Goal: Task Accomplishment & Management: Use online tool/utility

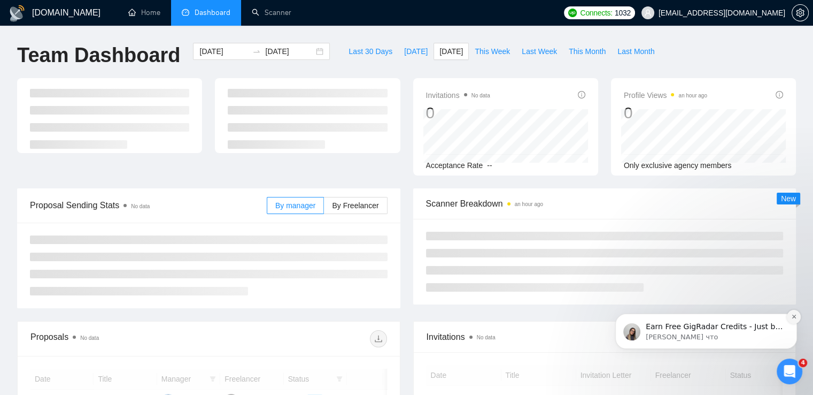
click at [797, 315] on button "Dismiss notification" at bounding box center [794, 317] width 14 height 14
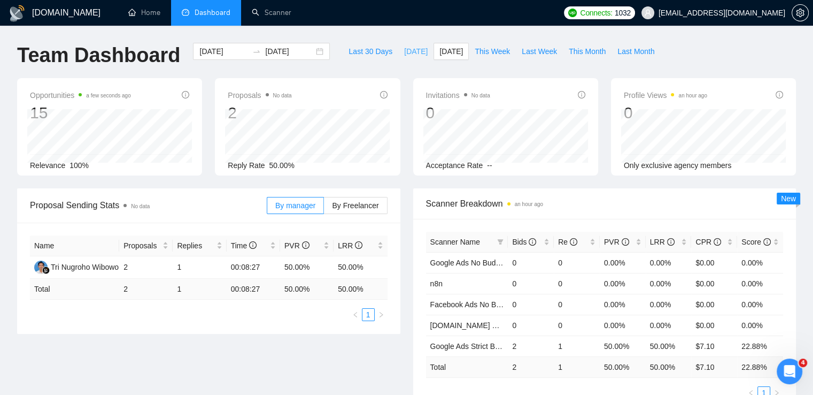
click at [404, 52] on span "Today" at bounding box center [416, 51] width 24 height 12
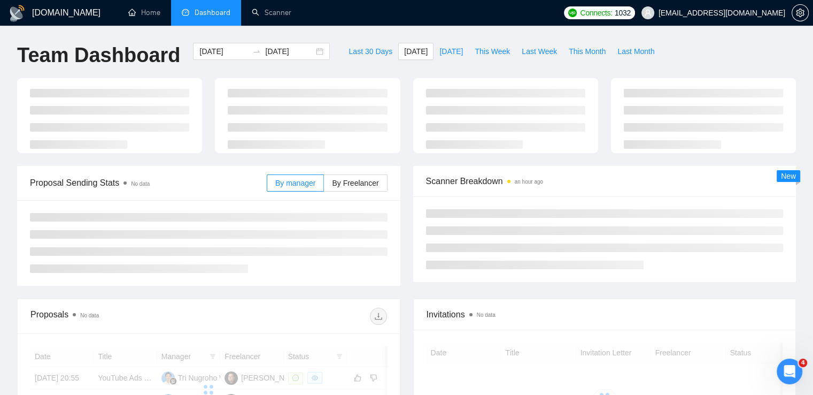
type input "2025-08-17"
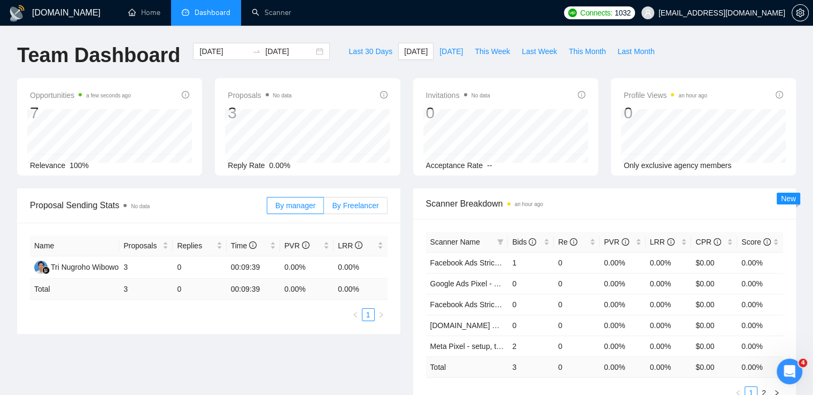
click at [350, 202] on span "By Freelancer" at bounding box center [355, 205] width 47 height 9
click at [324, 208] on input "By Freelancer" at bounding box center [324, 208] width 0 height 0
click at [360, 206] on span "By Freelancer" at bounding box center [355, 205] width 47 height 9
click at [324, 208] on input "By Freelancer" at bounding box center [324, 208] width 0 height 0
click at [445, 54] on span "Yesterday" at bounding box center [452, 51] width 24 height 12
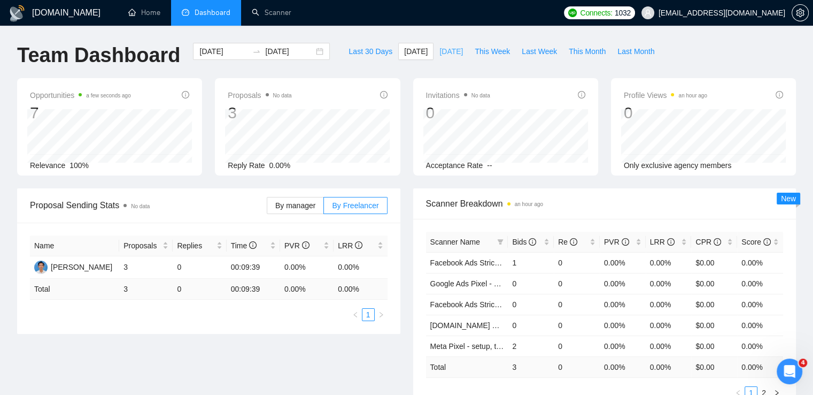
type input "2025-08-16"
click at [404, 48] on span "Today" at bounding box center [416, 51] width 24 height 12
type input "2025-08-17"
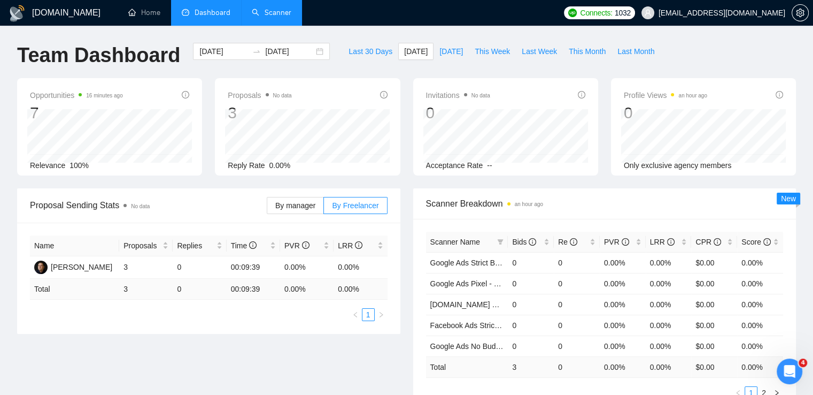
click at [279, 12] on link "Scanner" at bounding box center [272, 12] width 40 height 9
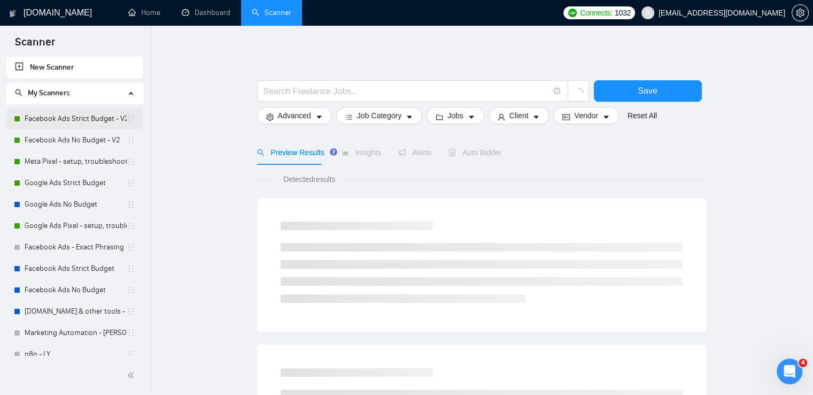
click at [82, 120] on link "Facebook Ads Strict Budget - V2" at bounding box center [76, 118] width 102 height 21
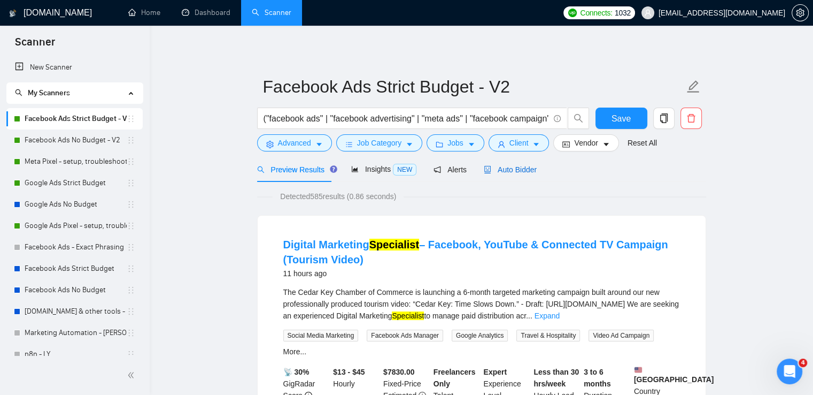
click at [494, 167] on span "Auto Bidder" at bounding box center [510, 169] width 53 height 9
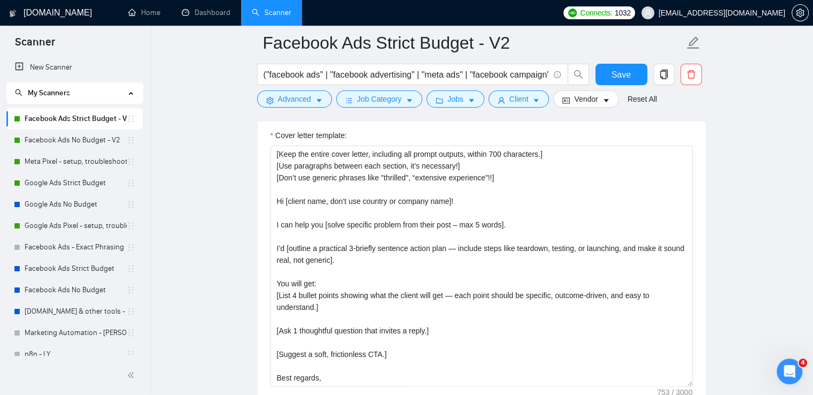
scroll to position [1176, 0]
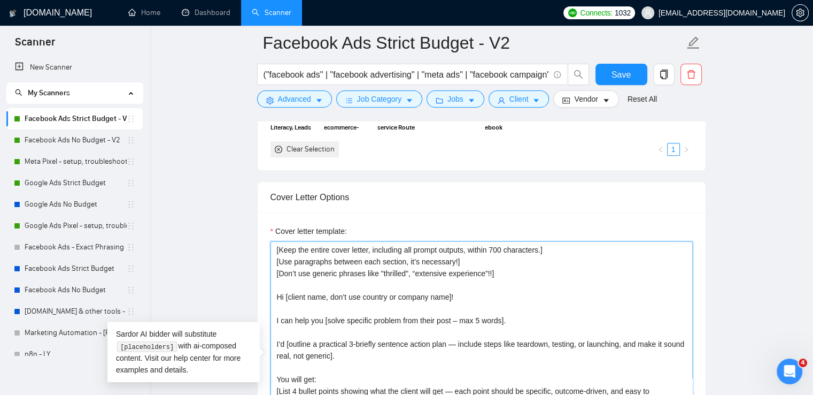
drag, startPoint x: 275, startPoint y: 319, endPoint x: 309, endPoint y: 320, distance: 33.2
click at [323, 319] on textarea "[Keep the entire cover letter, including all prompt outputs, within 700 charact…" at bounding box center [482, 361] width 422 height 241
drag, startPoint x: 308, startPoint y: 320, endPoint x: 545, endPoint y: 158, distance: 287.0
click at [545, 158] on div "Select your portfolio: Select your most relevant portfolio items for this scann…" at bounding box center [482, 52] width 448 height 236
drag, startPoint x: 276, startPoint y: 320, endPoint x: 505, endPoint y: 319, distance: 228.8
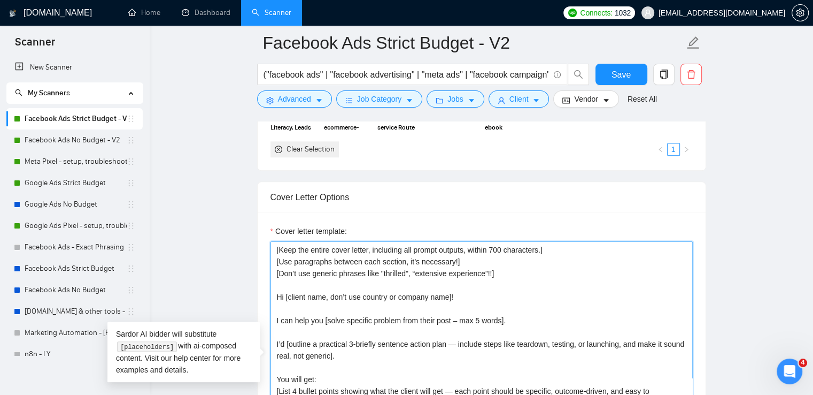
click at [505, 319] on textarea "[Keep the entire cover letter, including all prompt outputs, within 700 charact…" at bounding box center [482, 361] width 422 height 241
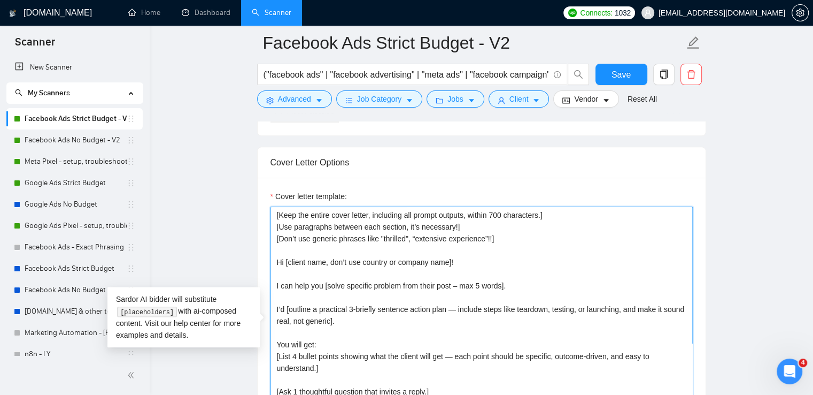
scroll to position [1230, 0]
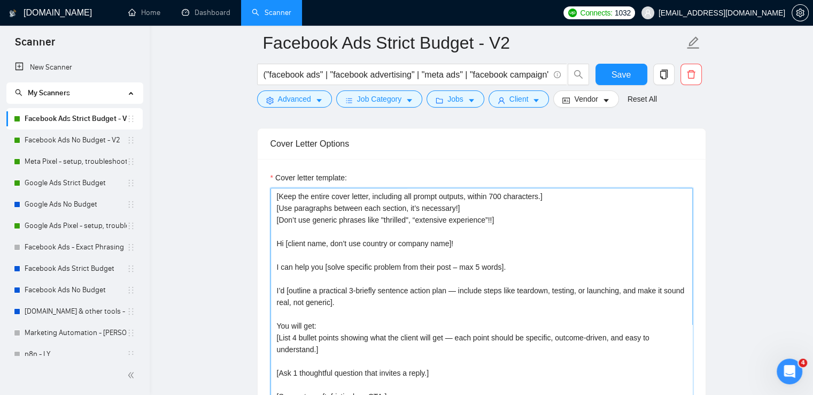
drag, startPoint x: 277, startPoint y: 290, endPoint x: 284, endPoint y: 290, distance: 7.5
click at [284, 290] on textarea "[Keep the entire cover letter, including all prompt outputs, within 700 charact…" at bounding box center [482, 308] width 422 height 241
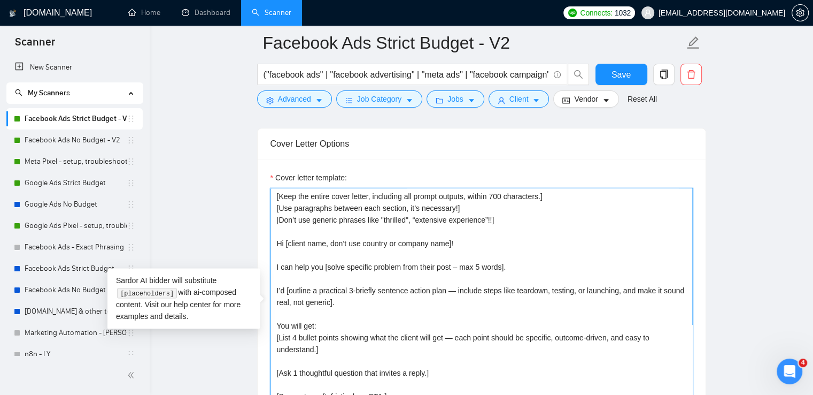
drag, startPoint x: 288, startPoint y: 290, endPoint x: 352, endPoint y: 302, distance: 65.2
click at [352, 302] on textarea "[Keep the entire cover letter, including all prompt outputs, within 700 charact…" at bounding box center [482, 308] width 422 height 241
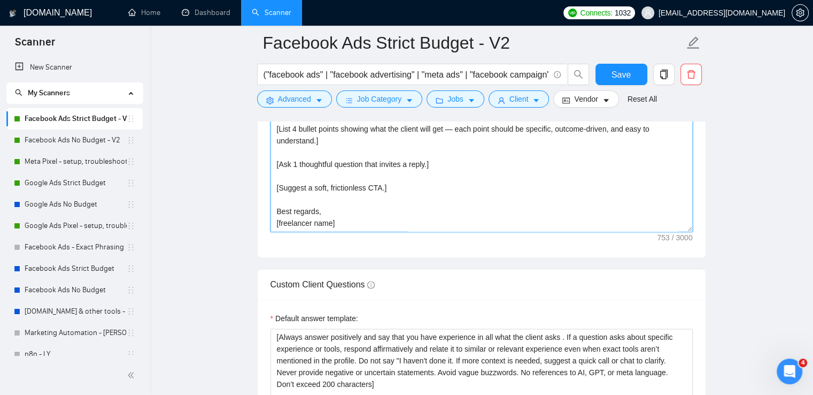
scroll to position [1283, 0]
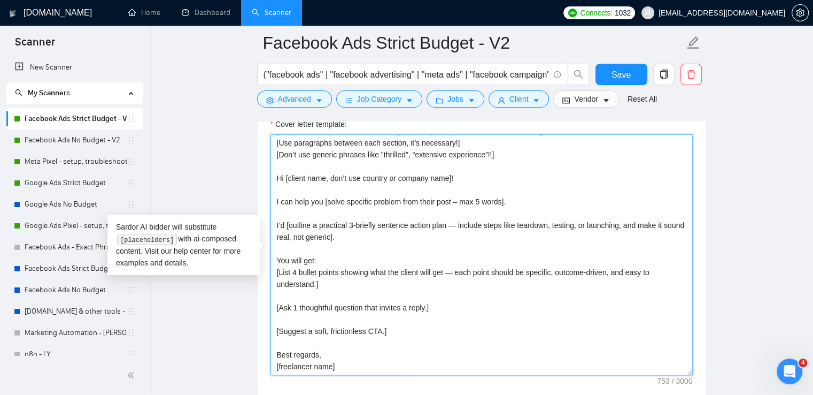
drag, startPoint x: 287, startPoint y: 234, endPoint x: 317, endPoint y: 234, distance: 29.9
click at [317, 234] on textarea "[Keep the entire cover letter, including all prompt outputs, within 700 charact…" at bounding box center [482, 254] width 422 height 241
drag, startPoint x: 280, startPoint y: 248, endPoint x: 307, endPoint y: 259, distance: 29.5
click at [312, 258] on textarea "[Keep the entire cover letter, including all prompt outputs, within 700 charact…" at bounding box center [482, 254] width 422 height 241
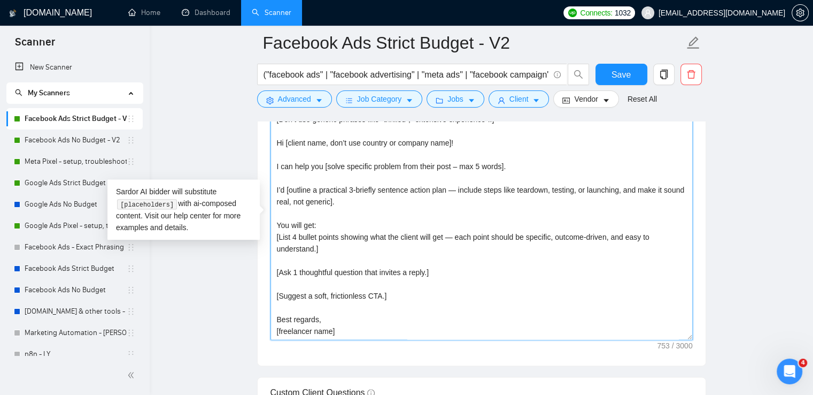
scroll to position [1337, 0]
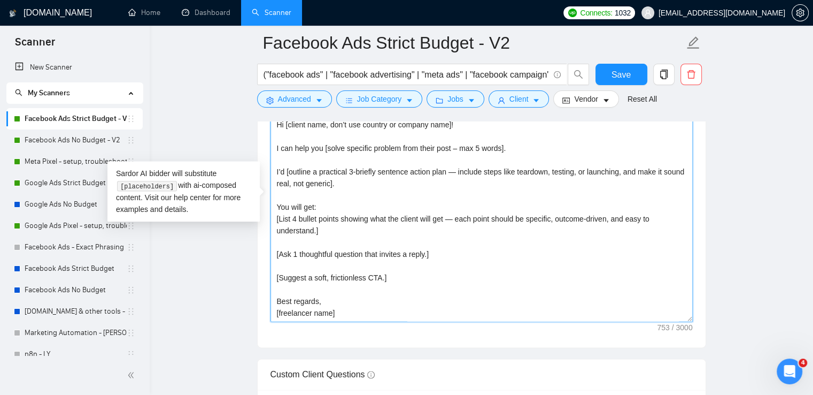
drag, startPoint x: 280, startPoint y: 230, endPoint x: 403, endPoint y: 230, distance: 122.4
click at [426, 228] on textarea "[Keep the entire cover letter, including all prompt outputs, within 700 charact…" at bounding box center [482, 201] width 422 height 241
drag, startPoint x: 278, startPoint y: 255, endPoint x: 379, endPoint y: 257, distance: 100.6
click at [379, 257] on textarea "[Keep the entire cover letter, including all prompt outputs, within 700 charact…" at bounding box center [482, 201] width 422 height 241
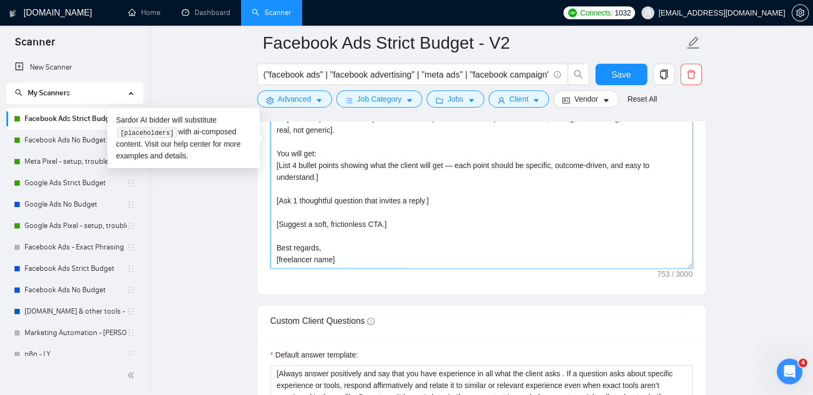
drag, startPoint x: 274, startPoint y: 223, endPoint x: 322, endPoint y: 225, distance: 48.2
click at [322, 225] on textarea "[Keep the entire cover letter, including all prompt outputs, within 700 charact…" at bounding box center [482, 147] width 422 height 241
click at [197, 41] on main "Facebook Ads Strict Budget - V2 ("facebook ads" | "facebook advertising" | "met…" at bounding box center [481, 229] width 629 height 3152
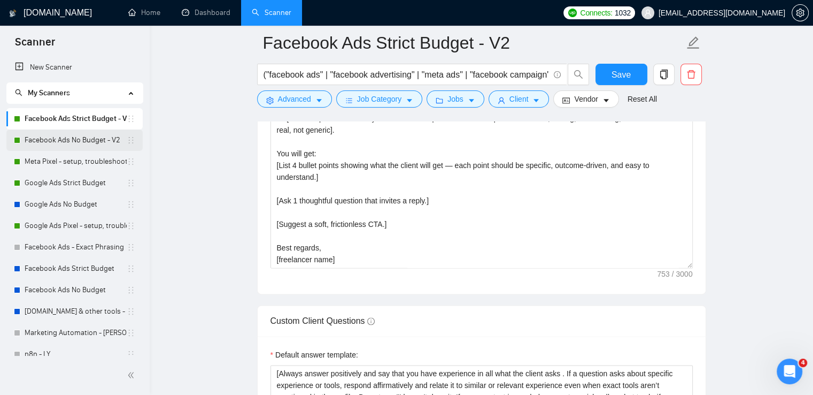
click at [42, 140] on link "Facebook Ads No Budget - V2" at bounding box center [76, 139] width 102 height 21
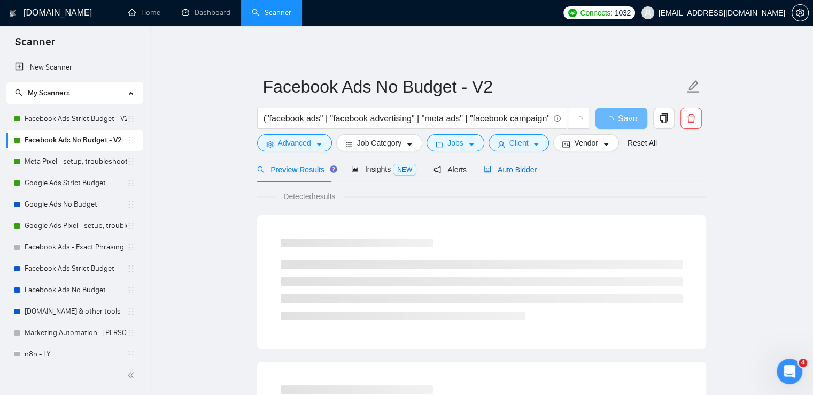
click at [513, 169] on span "Auto Bidder" at bounding box center [510, 169] width 53 height 9
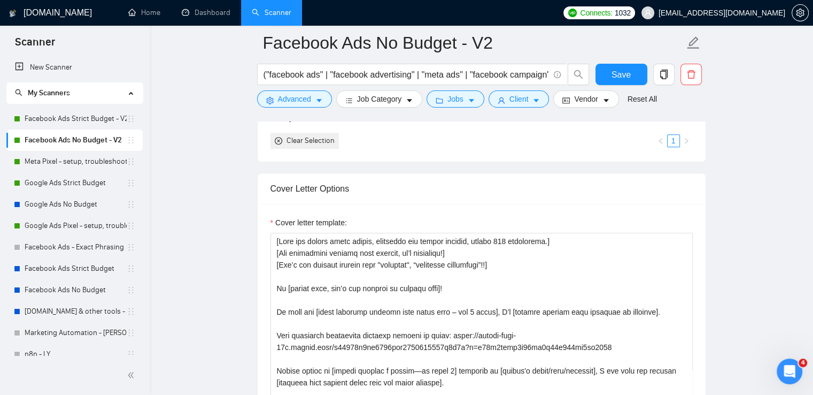
scroll to position [1230, 0]
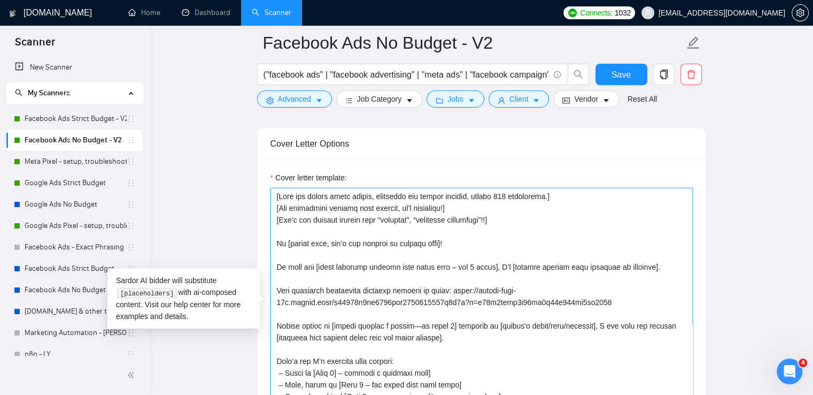
drag, startPoint x: 276, startPoint y: 289, endPoint x: 590, endPoint y: 300, distance: 314.0
click at [599, 303] on textarea "Cover letter template:" at bounding box center [482, 308] width 422 height 241
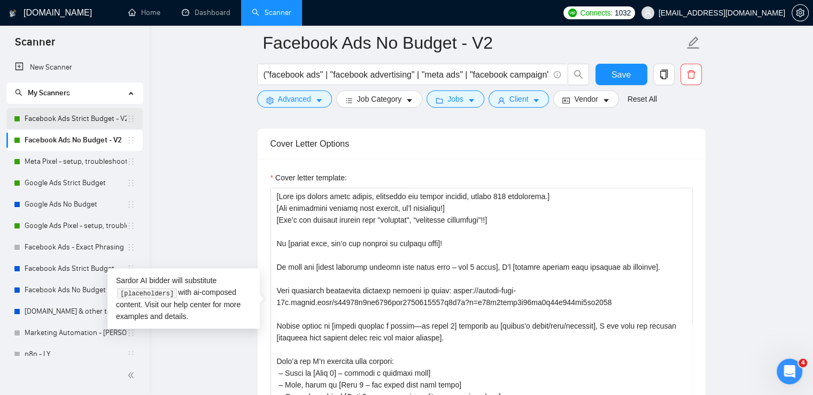
click at [65, 120] on link "Facebook Ads Strict Budget - V2" at bounding box center [76, 118] width 102 height 21
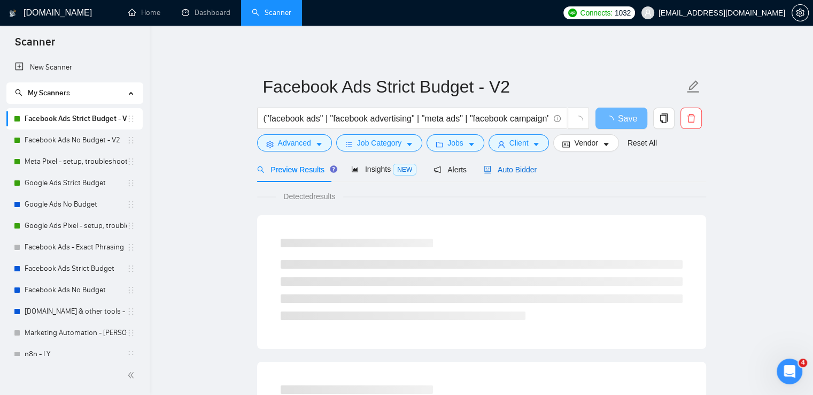
click at [496, 172] on span "Auto Bidder" at bounding box center [510, 169] width 53 height 9
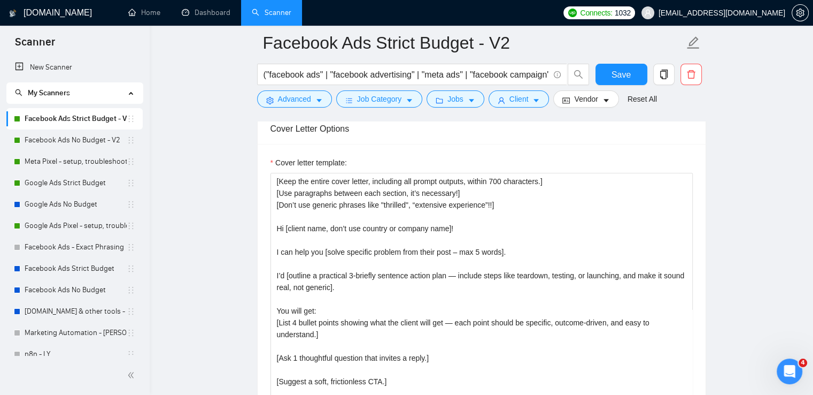
scroll to position [1230, 0]
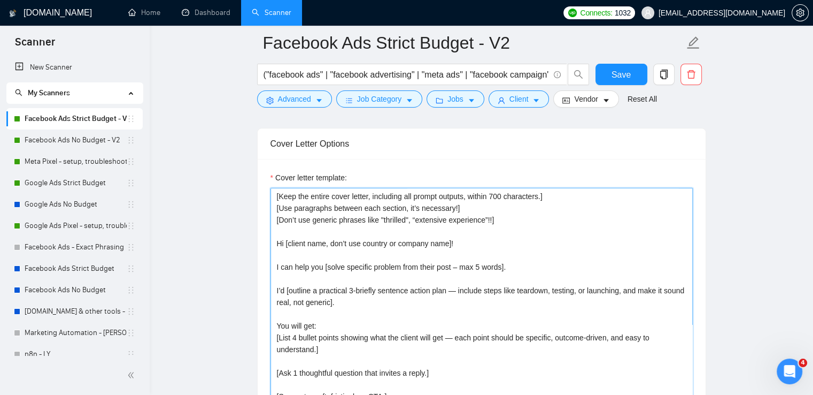
click at [523, 264] on textarea "[Keep the entire cover letter, including all prompt outputs, within 700 charact…" at bounding box center [482, 308] width 422 height 241
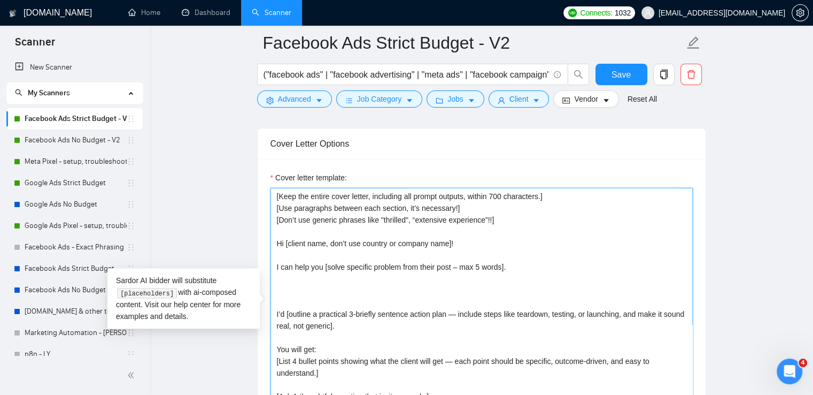
paste textarea "This portfolio highlights projects similar to yours: https://pickle-door-21d.no…"
type textarea "[Keep the entire cover letter, including all prompt outputs, within 700 charact…"
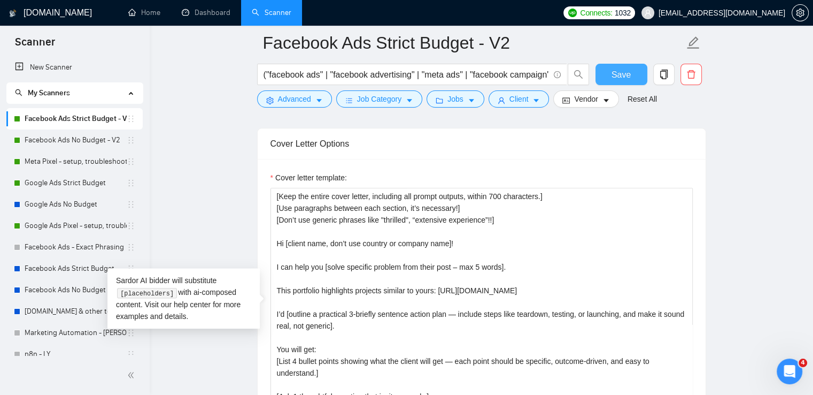
click at [629, 72] on span "Save" at bounding box center [621, 74] width 19 height 13
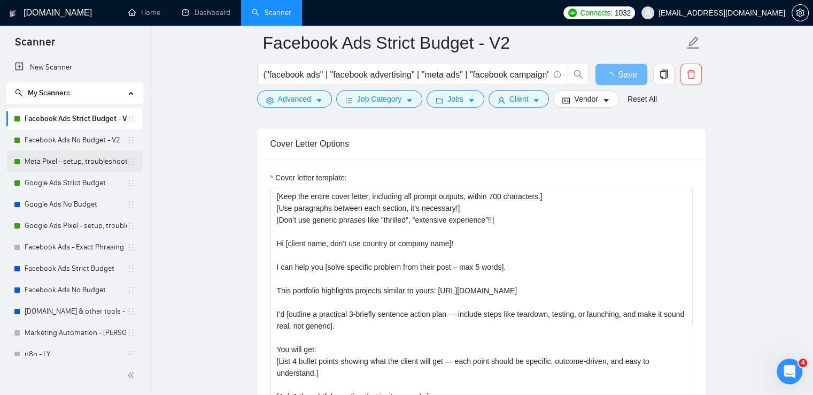
click at [53, 163] on link "Meta Pixel - setup, troubleshooting, tracking" at bounding box center [76, 161] width 102 height 21
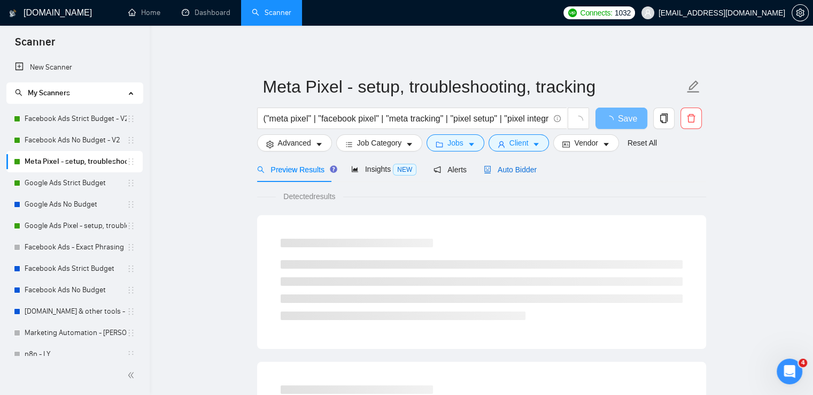
click at [498, 169] on span "Auto Bidder" at bounding box center [510, 169] width 53 height 9
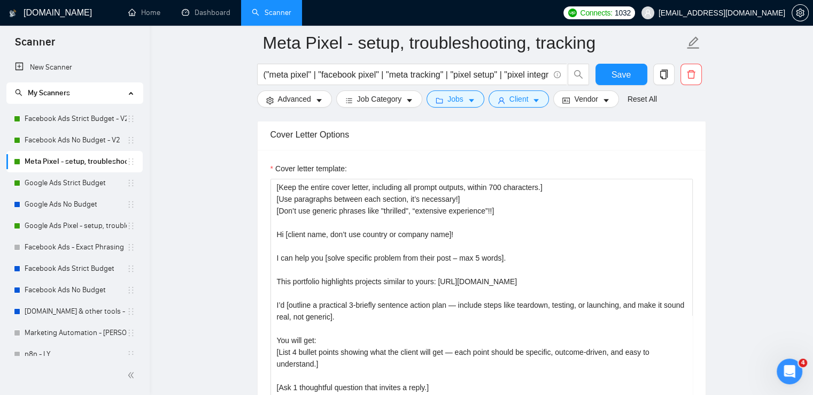
scroll to position [1337, 0]
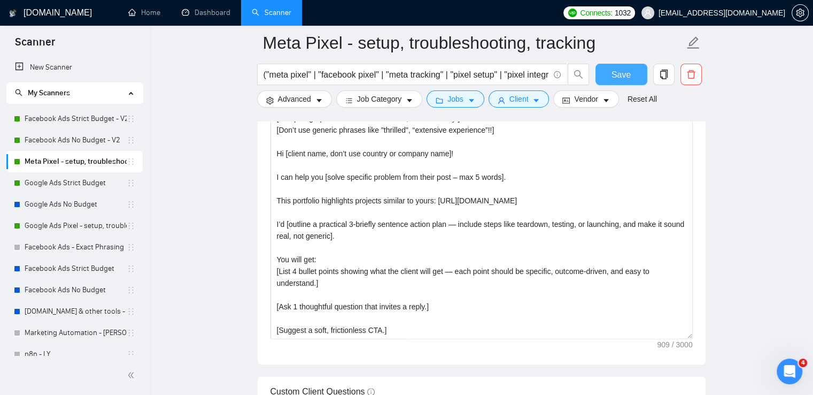
click at [607, 74] on button "Save" at bounding box center [622, 74] width 52 height 21
click at [84, 137] on link "Facebook Ads No Budget - V2" at bounding box center [76, 139] width 102 height 21
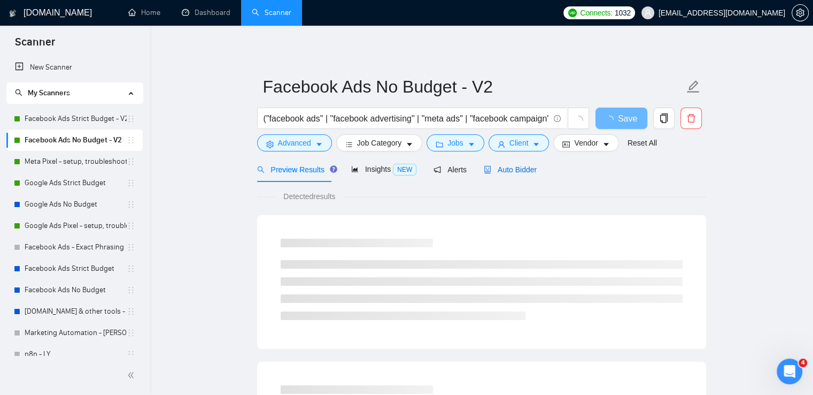
click at [511, 169] on span "Auto Bidder" at bounding box center [510, 169] width 53 height 9
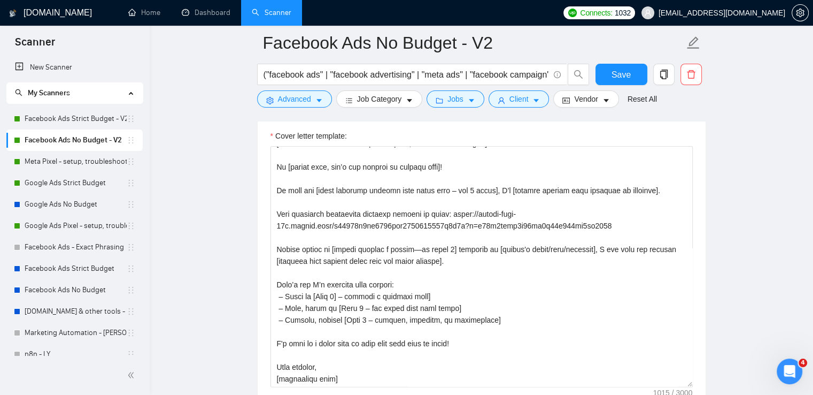
scroll to position [1283, 0]
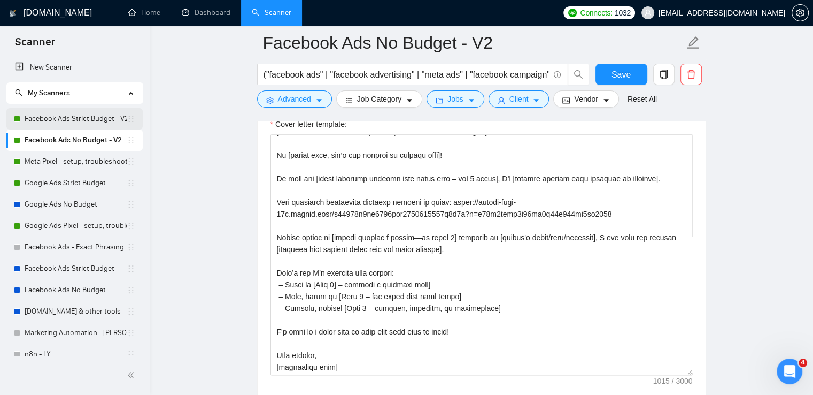
click at [57, 121] on link "Facebook Ads Strict Budget - V2" at bounding box center [76, 118] width 102 height 21
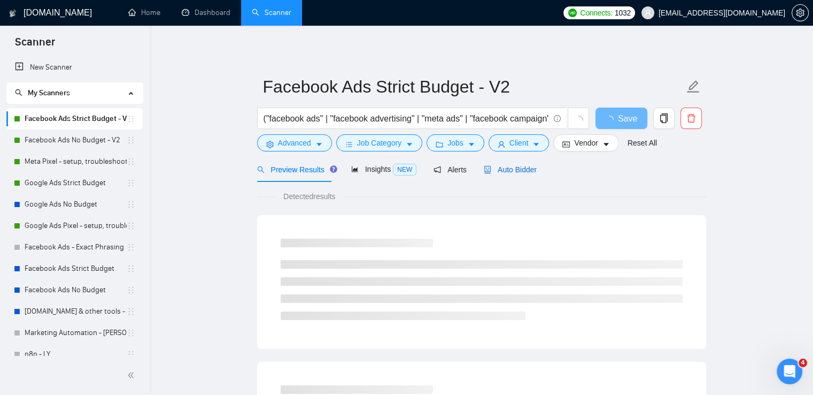
click at [509, 167] on span "Auto Bidder" at bounding box center [510, 169] width 53 height 9
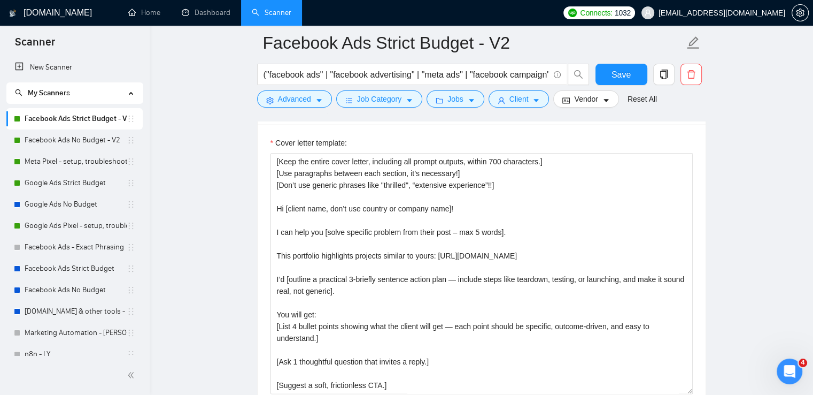
scroll to position [1283, 0]
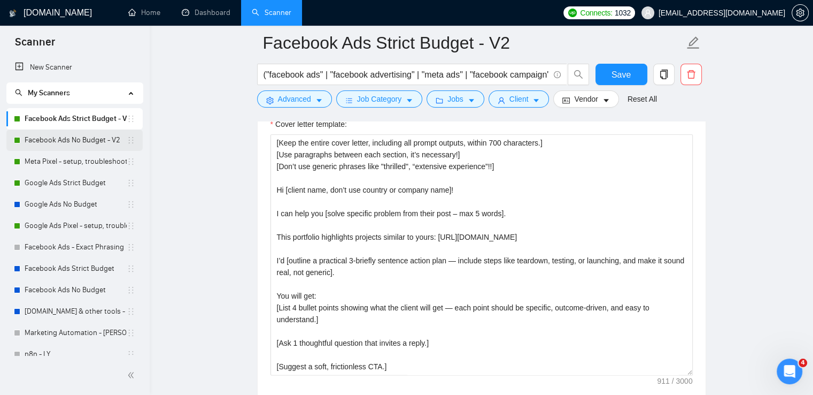
click at [60, 141] on link "Facebook Ads No Budget - V2" at bounding box center [76, 139] width 102 height 21
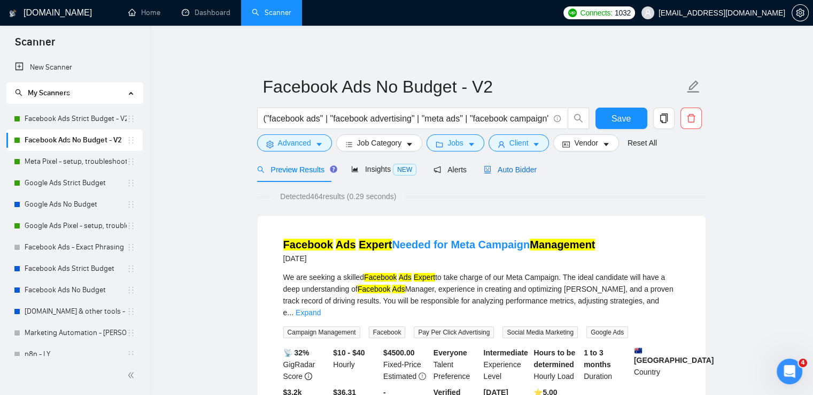
click at [525, 174] on span "Auto Bidder" at bounding box center [510, 169] width 53 height 9
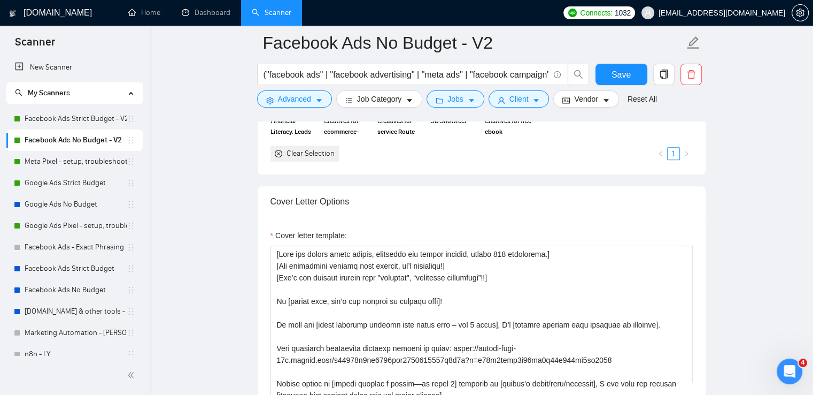
scroll to position [1230, 0]
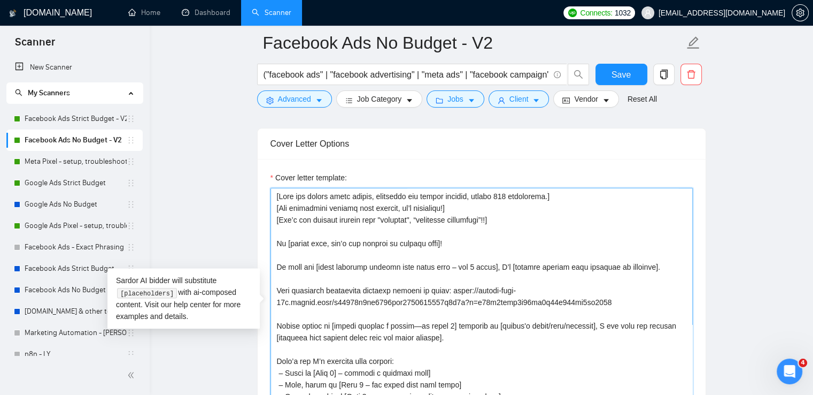
drag, startPoint x: 274, startPoint y: 195, endPoint x: 544, endPoint y: 226, distance: 271.8
click at [544, 226] on textarea "Cover letter template:" at bounding box center [482, 308] width 422 height 241
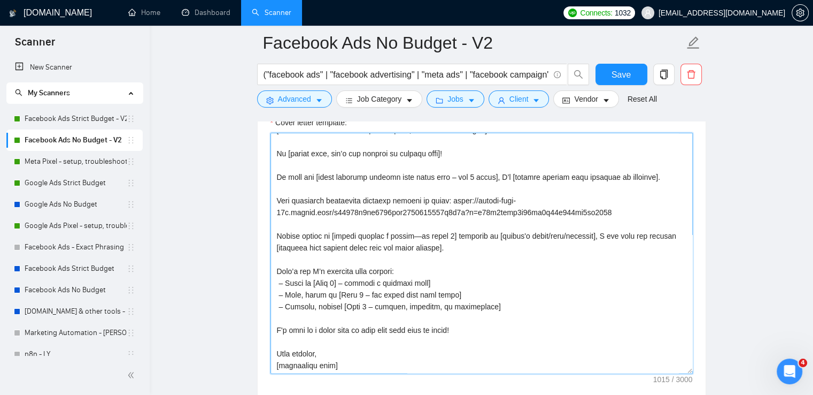
scroll to position [1337, 0]
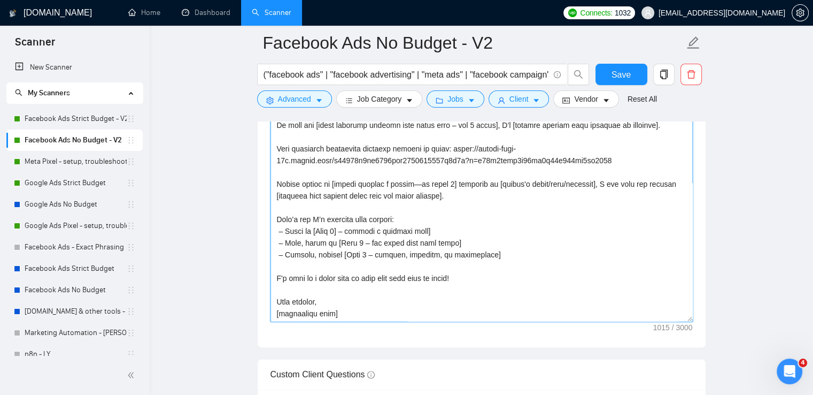
click at [373, 311] on textarea "Cover letter template:" at bounding box center [482, 201] width 422 height 241
click at [750, 175] on main "Facebook Ads No Budget - V2 ("facebook ads" | "facebook advertising" | "meta ad…" at bounding box center [481, 279] width 629 height 3147
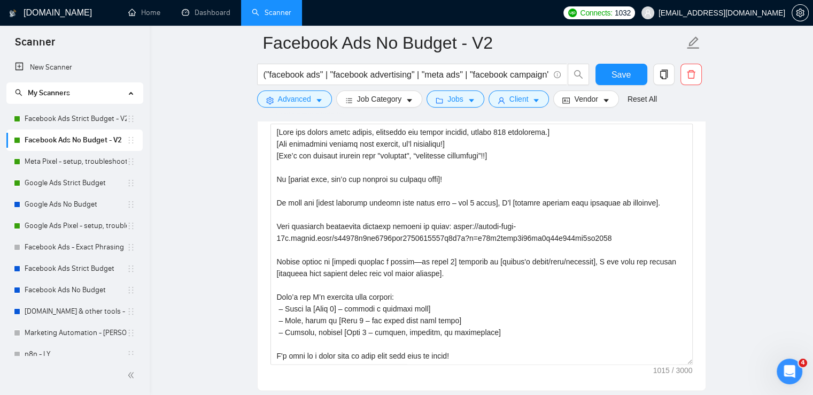
scroll to position [1230, 0]
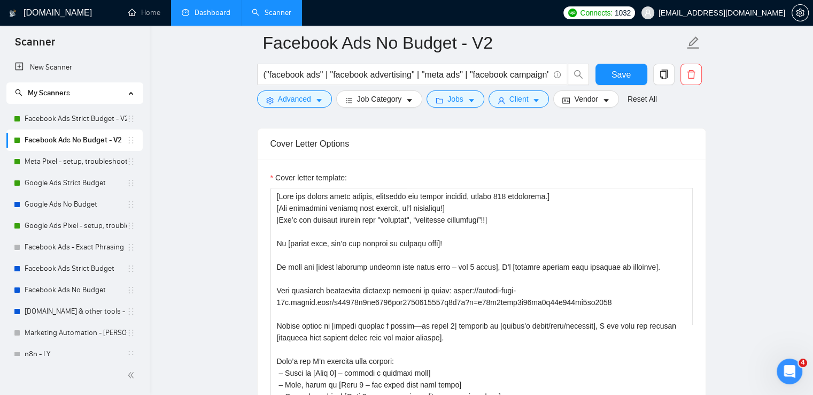
click at [213, 11] on link "Dashboard" at bounding box center [206, 12] width 49 height 9
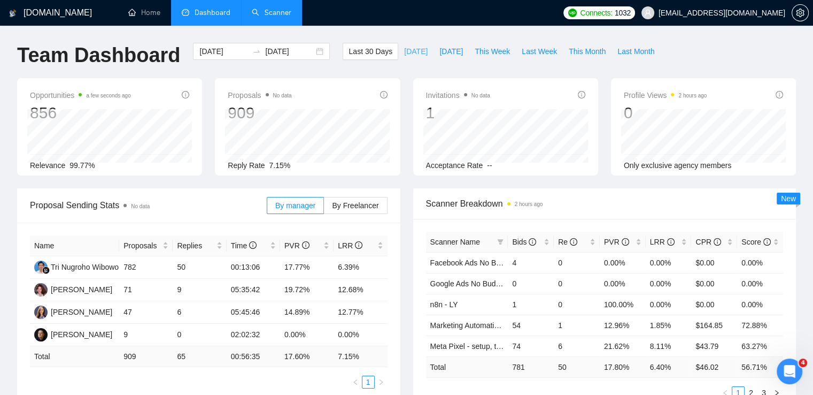
click at [404, 48] on span "Today" at bounding box center [416, 51] width 24 height 12
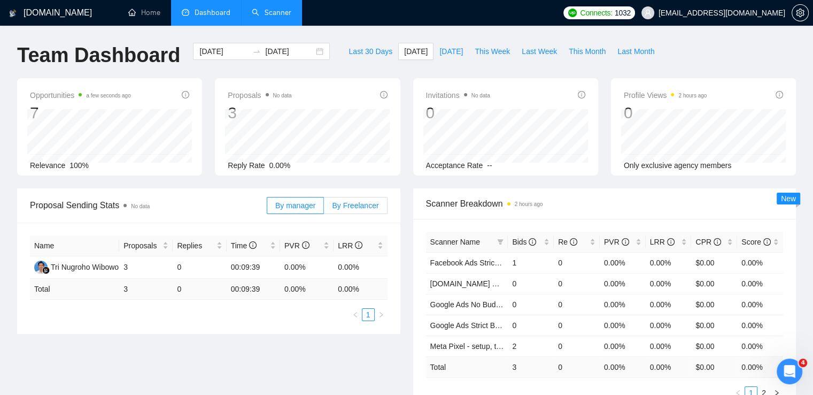
click at [361, 202] on span "By Freelancer" at bounding box center [355, 205] width 47 height 9
click at [324, 208] on input "By Freelancer" at bounding box center [324, 208] width 0 height 0
click at [440, 49] on span "Yesterday" at bounding box center [452, 51] width 24 height 12
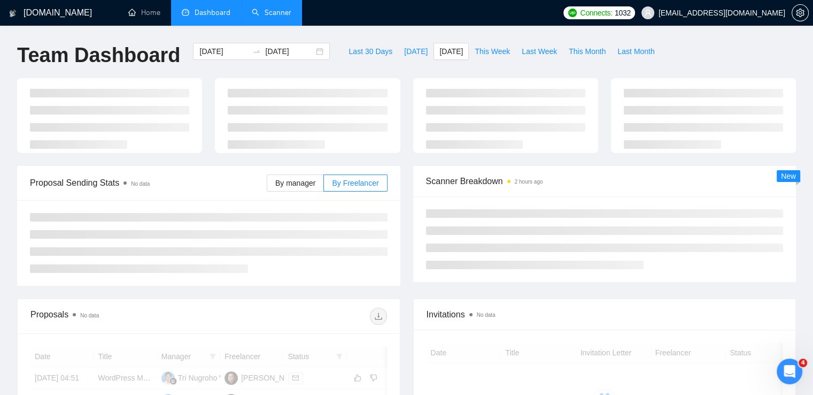
type input "2025-08-16"
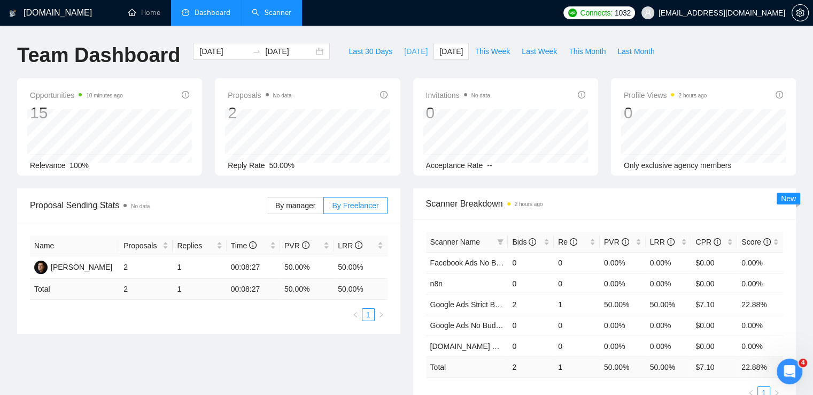
click at [404, 48] on span "Today" at bounding box center [416, 51] width 24 height 12
type input "2025-08-17"
click at [800, 13] on icon "setting" at bounding box center [800, 13] width 9 height 9
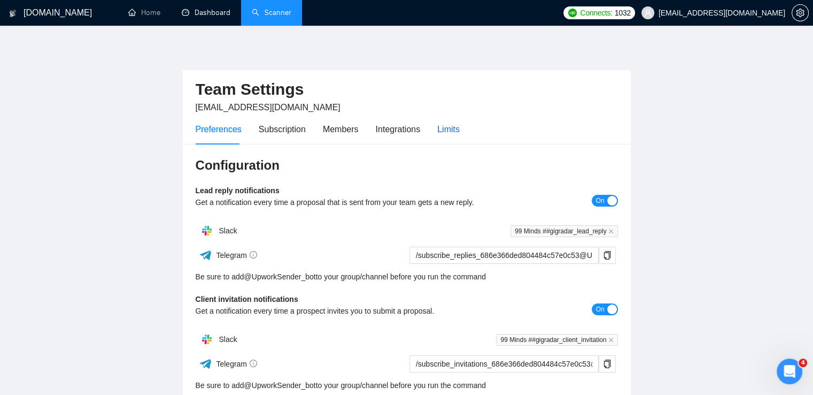
click at [447, 129] on div "Limits" at bounding box center [448, 128] width 22 height 13
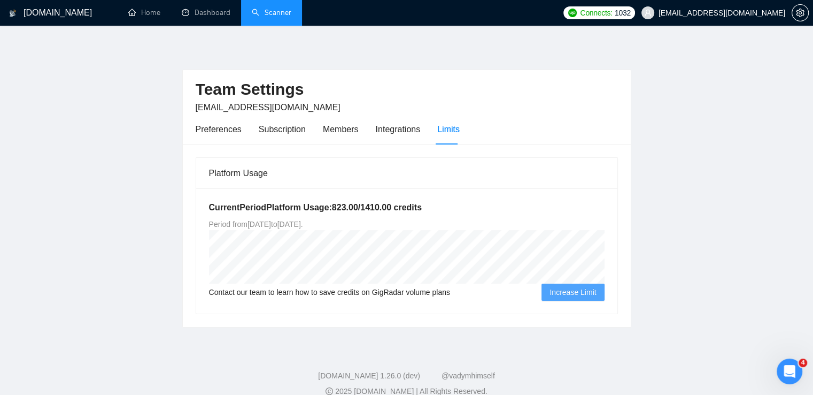
click at [275, 16] on link "Scanner" at bounding box center [272, 12] width 40 height 9
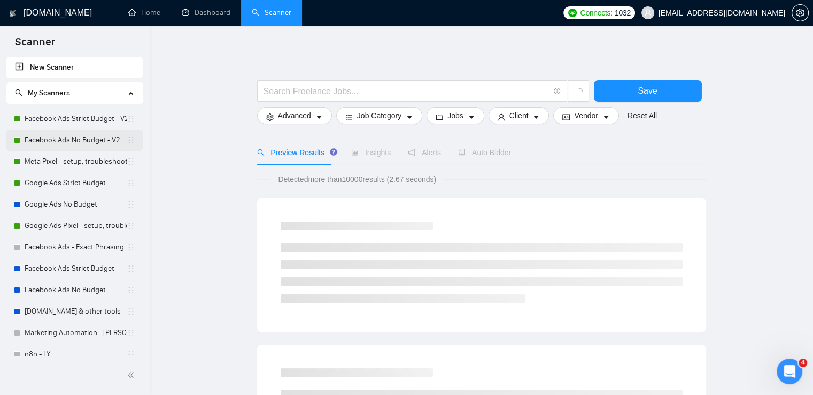
click at [78, 135] on link "Facebook Ads No Budget - V2" at bounding box center [76, 139] width 102 height 21
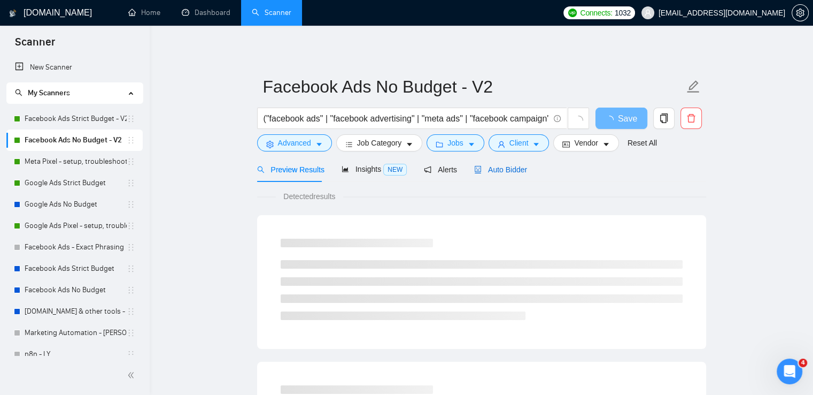
click at [505, 165] on span "Auto Bidder" at bounding box center [500, 169] width 53 height 9
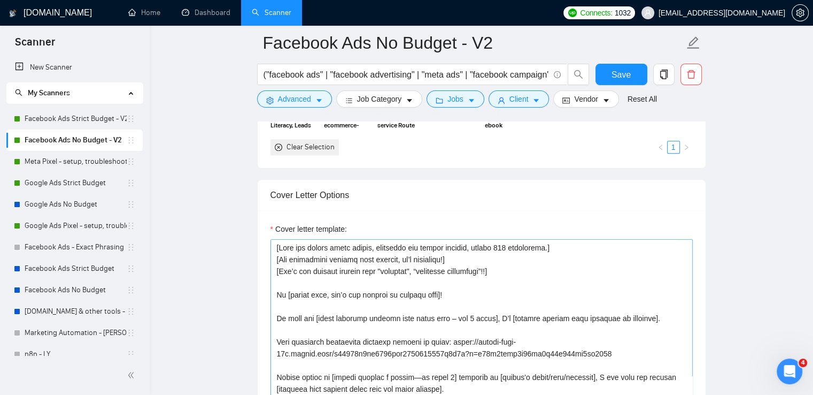
scroll to position [1176, 0]
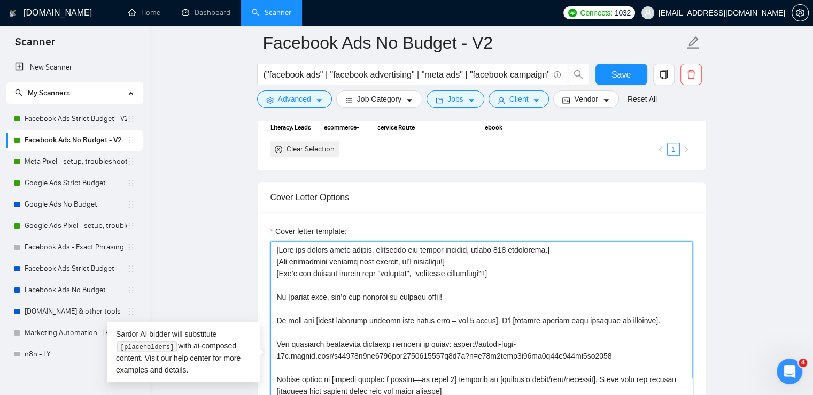
drag, startPoint x: 277, startPoint y: 248, endPoint x: 577, endPoint y: 255, distance: 300.6
click at [577, 255] on textarea "Cover letter template:" at bounding box center [482, 361] width 422 height 241
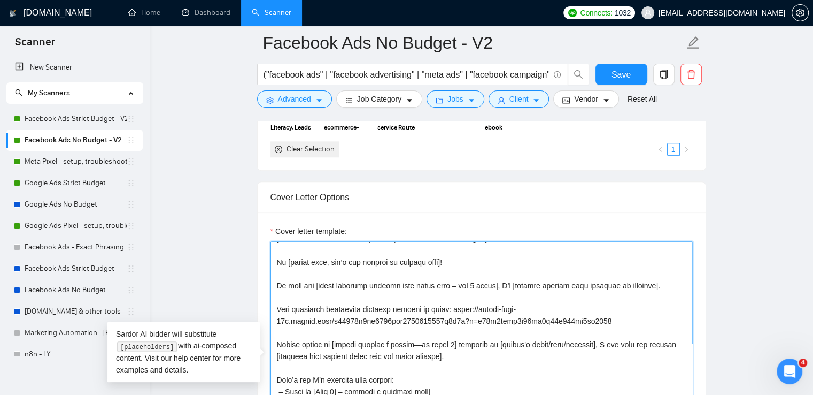
scroll to position [1283, 0]
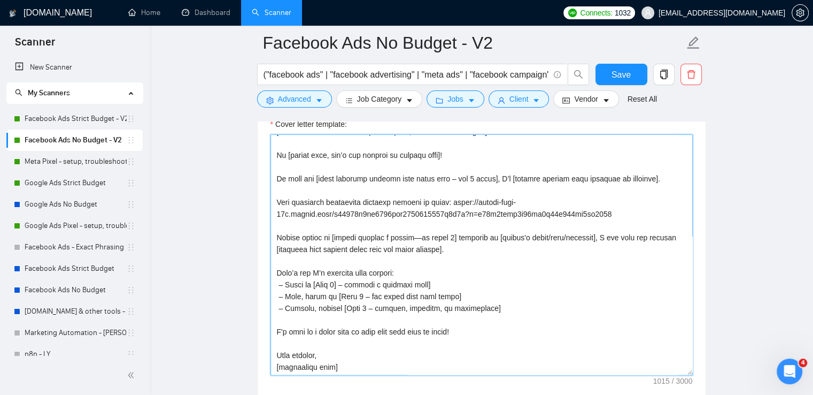
click at [355, 366] on textarea "Cover letter template:" at bounding box center [482, 254] width 422 height 241
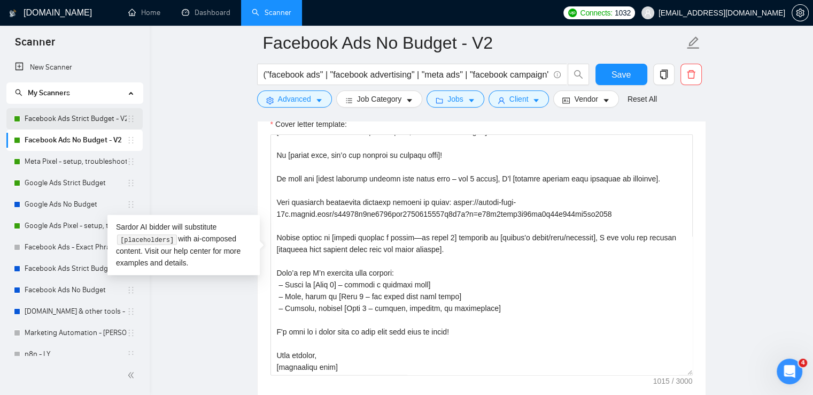
click at [96, 119] on link "Facebook Ads Strict Budget - V2" at bounding box center [76, 118] width 102 height 21
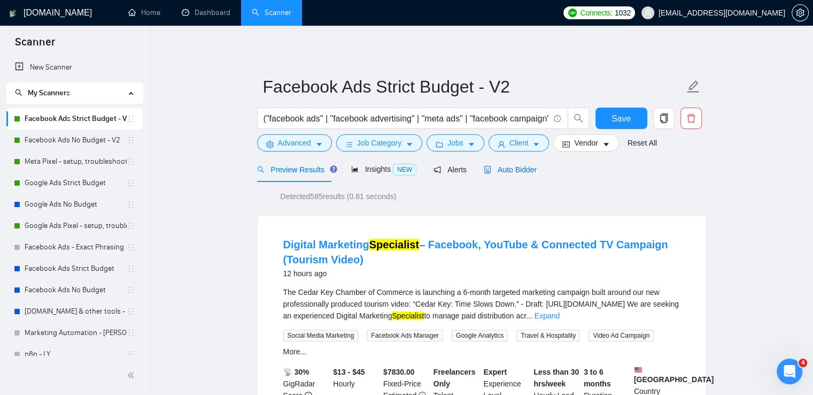
click at [513, 174] on span "Auto Bidder" at bounding box center [510, 169] width 53 height 9
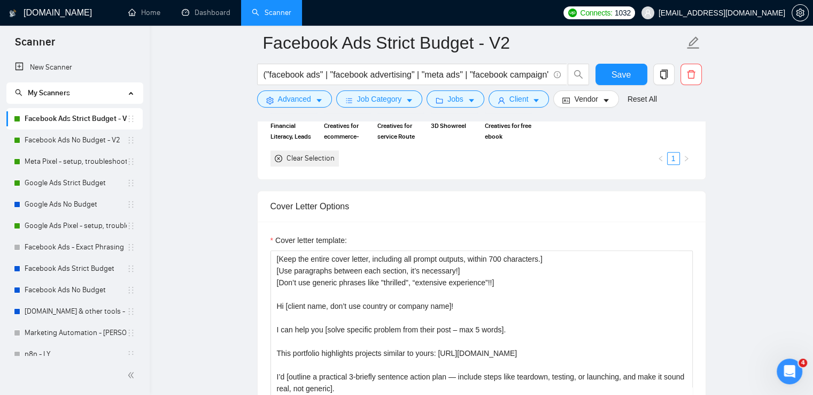
scroll to position [1230, 0]
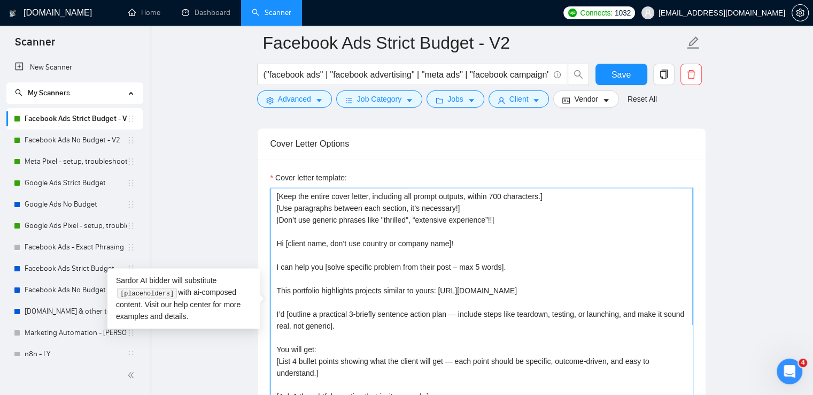
drag, startPoint x: 274, startPoint y: 193, endPoint x: 575, endPoint y: 225, distance: 303.3
click at [575, 225] on textarea "[Keep the entire cover letter, including all prompt outputs, within 700 charact…" at bounding box center [482, 308] width 422 height 241
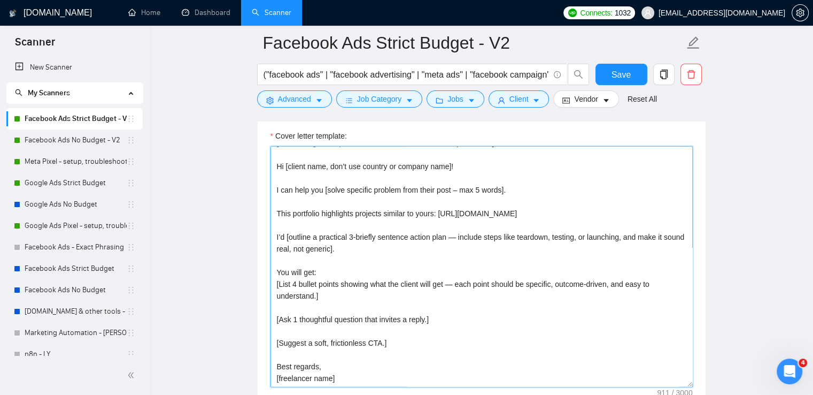
scroll to position [1337, 0]
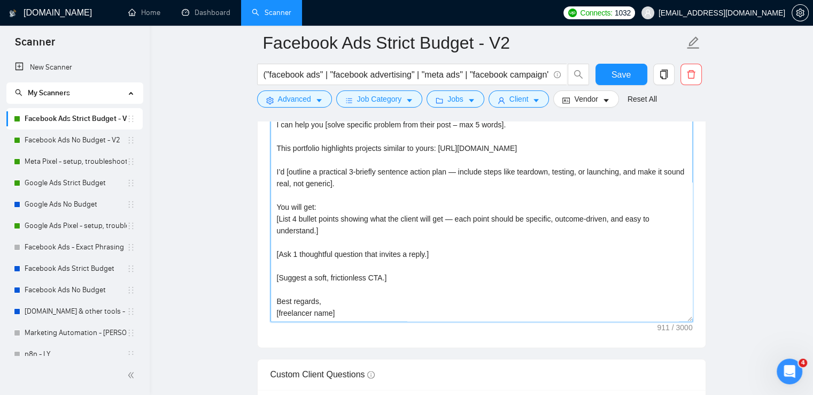
click at [379, 288] on textarea "[Keep the entire cover letter, including all prompt outputs, within 700 charact…" at bounding box center [482, 201] width 422 height 241
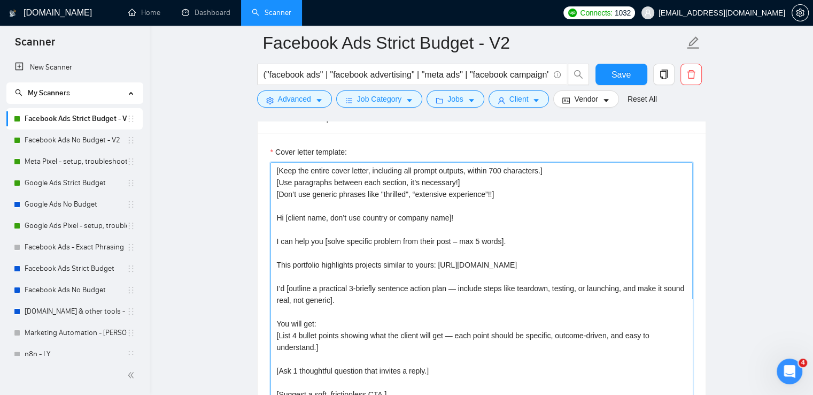
scroll to position [1176, 0]
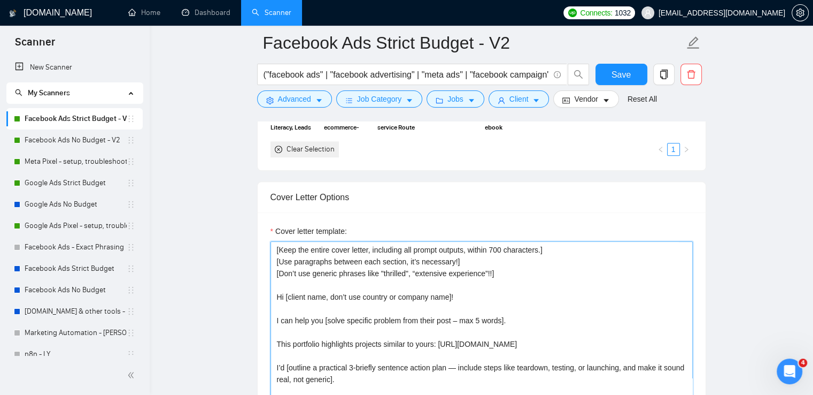
click at [305, 258] on textarea "[Keep the entire cover letter, including all prompt outputs, within 700 charact…" at bounding box center [482, 361] width 422 height 241
drag, startPoint x: 281, startPoint y: 248, endPoint x: 540, endPoint y: 250, distance: 258.3
click at [541, 249] on textarea "[Keep the entire cover letter, including all prompt outputs, within 700 charact…" at bounding box center [482, 361] width 422 height 241
click at [525, 249] on textarea "[Keep the entire cover letter, including all prompt outputs, within 700 charact…" at bounding box center [482, 361] width 422 height 241
drag, startPoint x: 280, startPoint y: 247, endPoint x: 541, endPoint y: 251, distance: 261.5
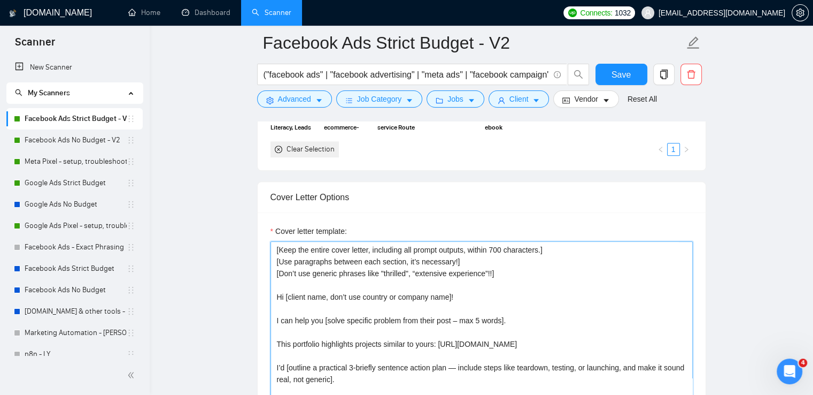
click at [541, 251] on textarea "[Keep the entire cover letter, including all prompt outputs, within 700 charact…" at bounding box center [482, 361] width 422 height 241
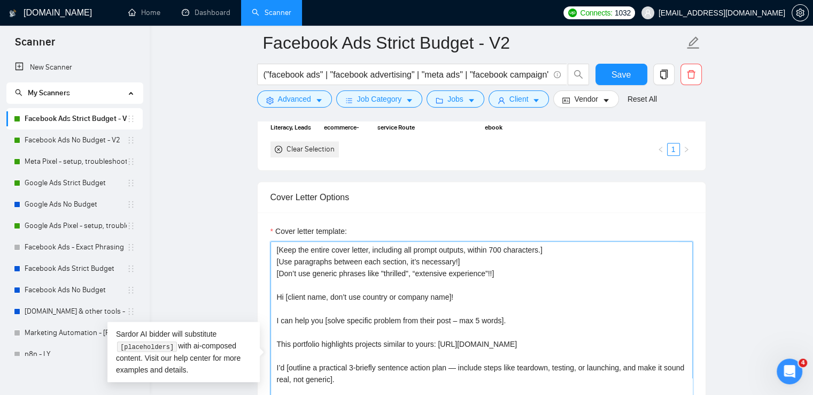
drag, startPoint x: 277, startPoint y: 260, endPoint x: 491, endPoint y: 279, distance: 215.2
click at [492, 279] on textarea "[Keep the entire cover letter, including all prompt outputs, within 700 charact…" at bounding box center [482, 361] width 422 height 241
drag, startPoint x: 280, startPoint y: 248, endPoint x: 540, endPoint y: 251, distance: 259.9
click at [540, 251] on textarea "[Keep the entire cover letter, including all prompt outputs, within 700 charact…" at bounding box center [482, 361] width 422 height 241
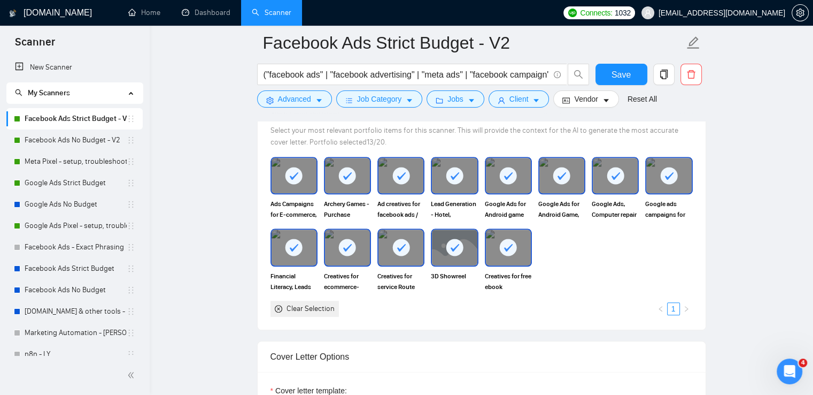
scroll to position [1016, 0]
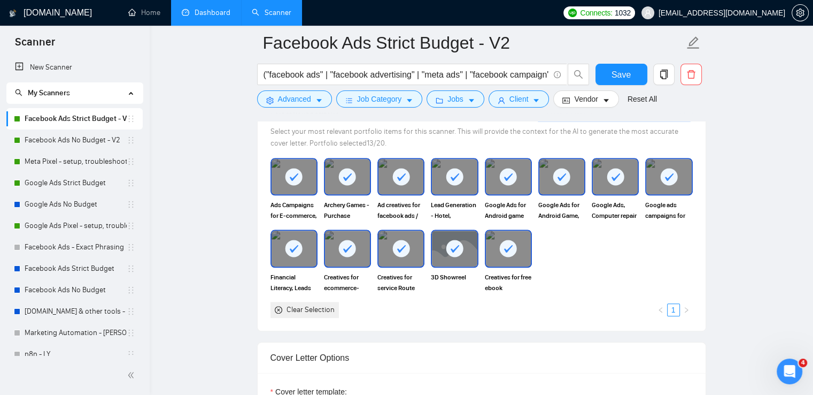
click at [201, 10] on link "Dashboard" at bounding box center [206, 12] width 49 height 9
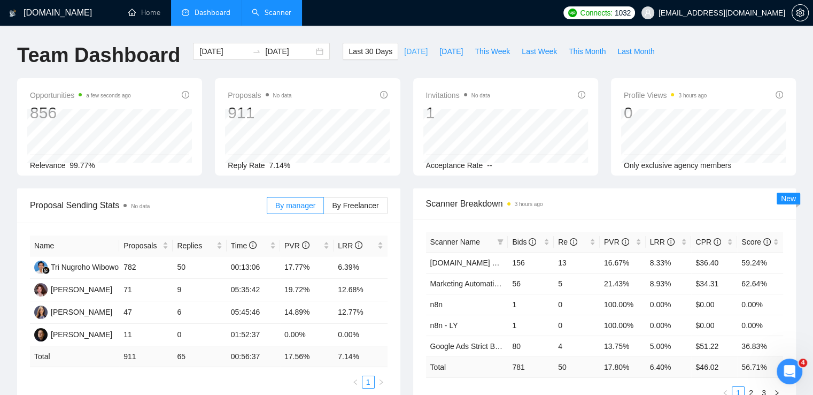
click at [404, 49] on span "Today" at bounding box center [416, 51] width 24 height 12
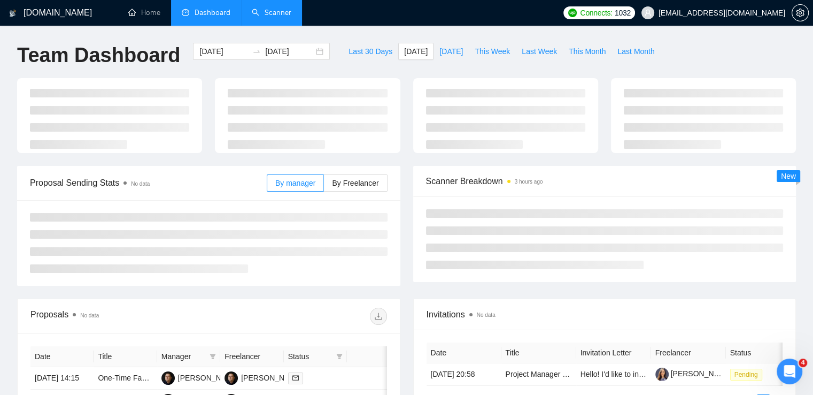
type input "2025-08-17"
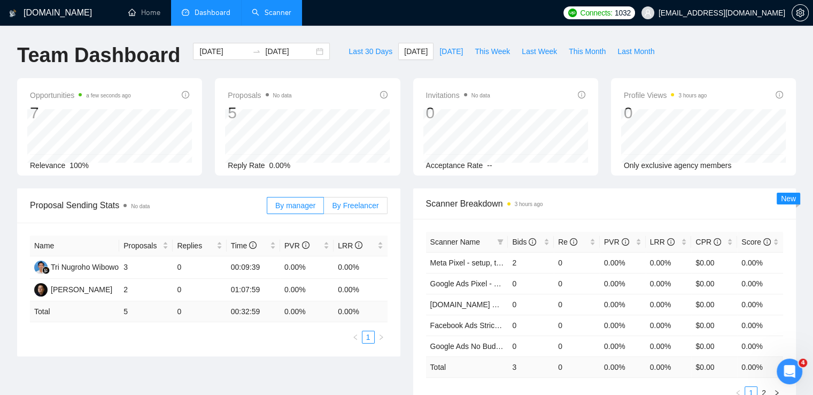
click at [354, 207] on span "By Freelancer" at bounding box center [355, 205] width 47 height 9
click at [324, 208] on input "By Freelancer" at bounding box center [324, 208] width 0 height 0
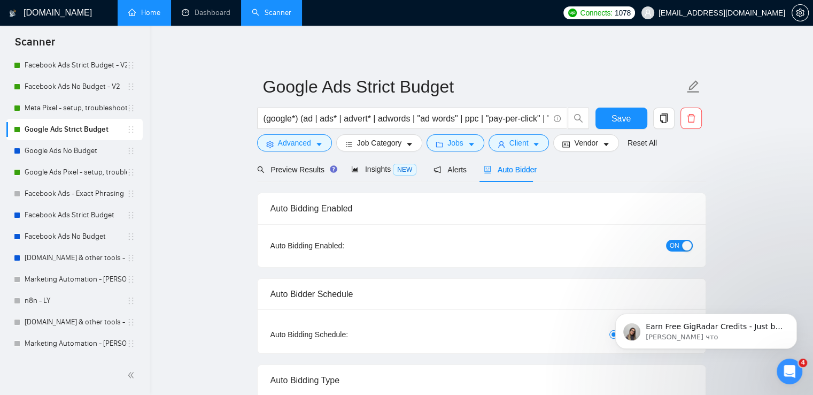
click at [143, 15] on link "Home" at bounding box center [144, 12] width 32 height 9
